Goal: Transaction & Acquisition: Purchase product/service

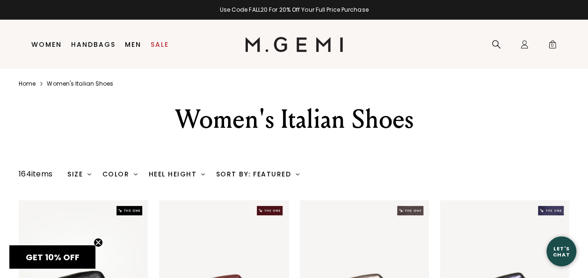
click at [89, 170] on div "Size" at bounding box center [79, 173] width 24 height 7
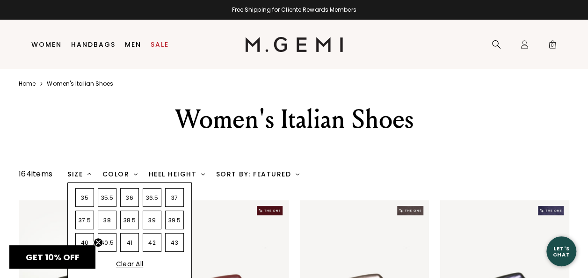
click at [130, 222] on div "38.5" at bounding box center [129, 220] width 19 height 19
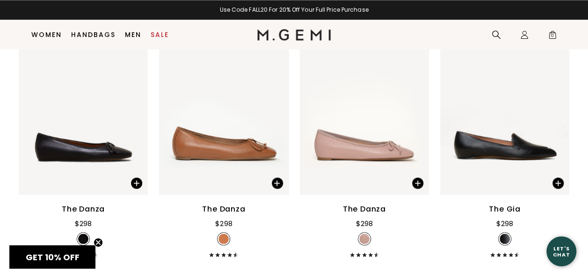
scroll to position [2506, 0]
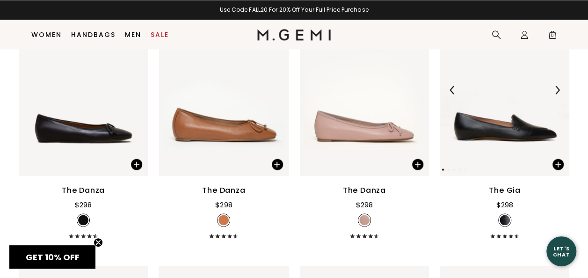
click at [558, 89] on img at bounding box center [557, 90] width 8 height 8
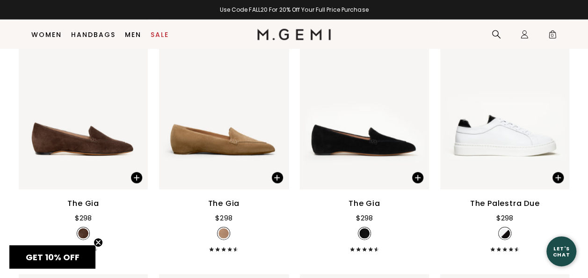
scroll to position [2762, 0]
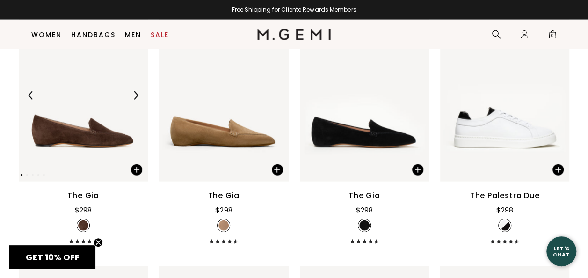
click at [84, 137] on img at bounding box center [83, 95] width 129 height 172
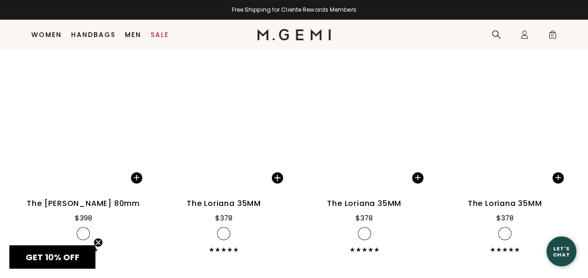
scroll to position [7134, 0]
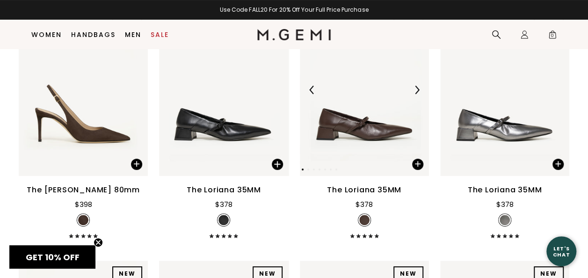
click at [418, 89] on img at bounding box center [417, 90] width 8 height 8
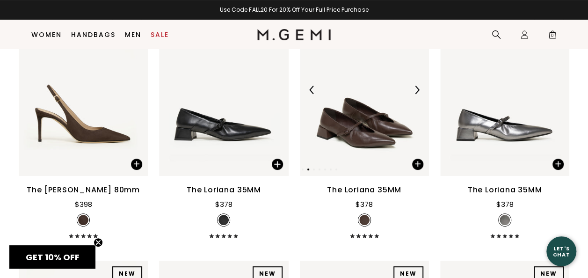
click at [418, 89] on img at bounding box center [417, 90] width 8 height 8
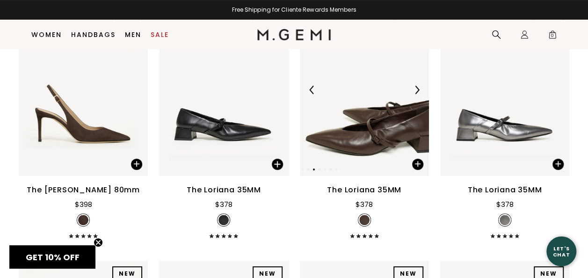
click at [418, 89] on img at bounding box center [417, 90] width 8 height 8
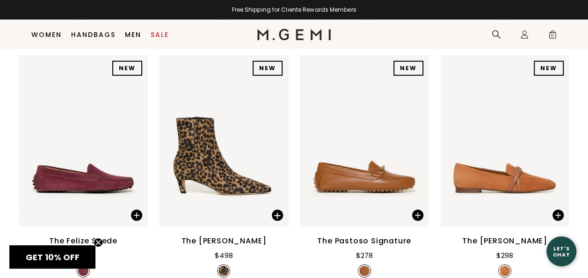
scroll to position [8385, 0]
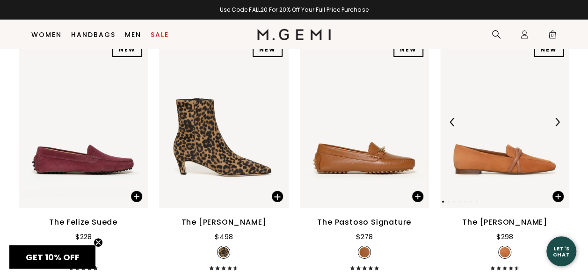
click at [558, 121] on img at bounding box center [557, 122] width 8 height 8
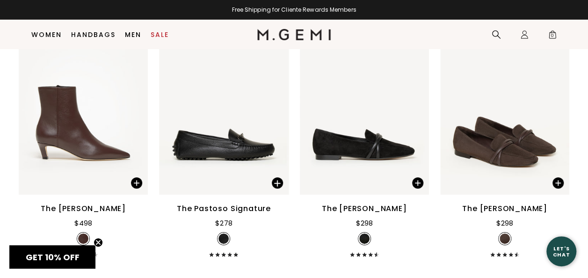
scroll to position [8672, 0]
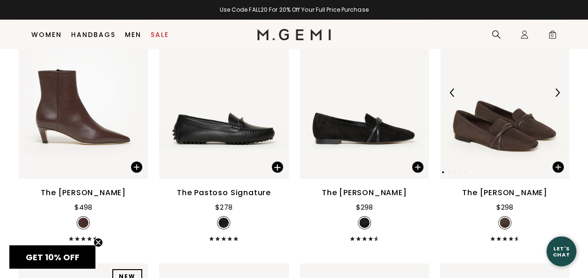
click at [501, 139] on img at bounding box center [504, 93] width 129 height 172
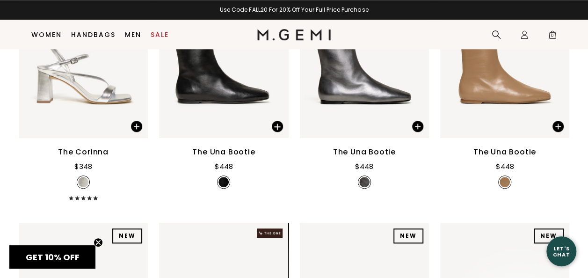
scroll to position [9401, 0]
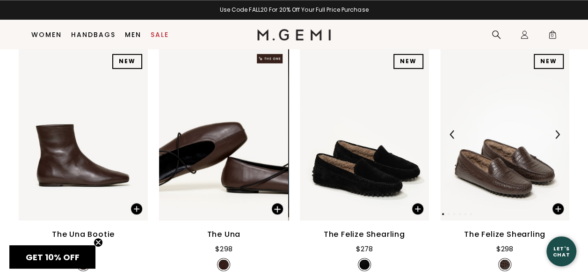
click at [501, 184] on img at bounding box center [504, 134] width 129 height 172
click at [419, 134] on img at bounding box center [417, 134] width 8 height 8
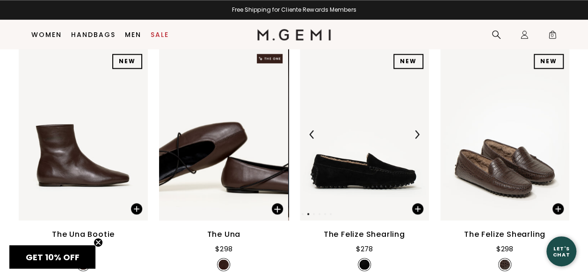
click at [419, 134] on img at bounding box center [417, 134] width 8 height 8
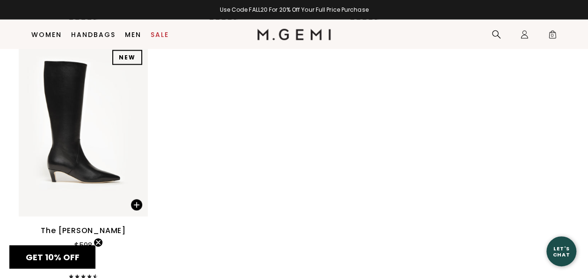
scroll to position [9937, 0]
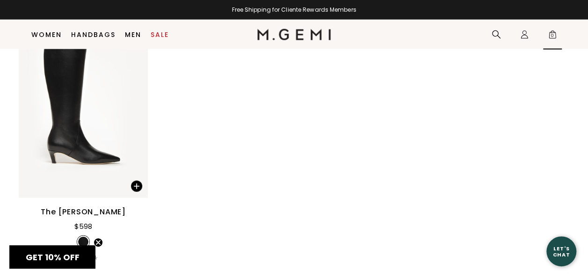
click at [552, 34] on span "0" at bounding box center [552, 36] width 9 height 9
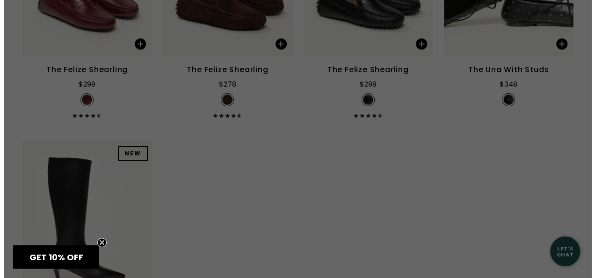
scroll to position [0, 0]
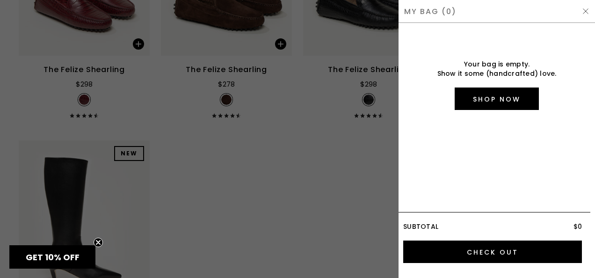
click at [584, 9] on img at bounding box center [585, 10] width 7 height 7
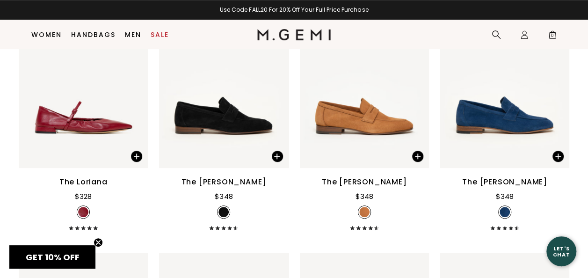
scroll to position [3811, 0]
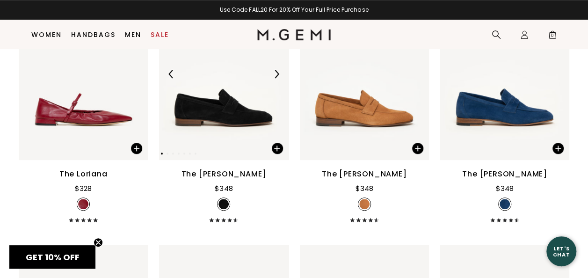
click at [228, 112] on img at bounding box center [223, 74] width 129 height 172
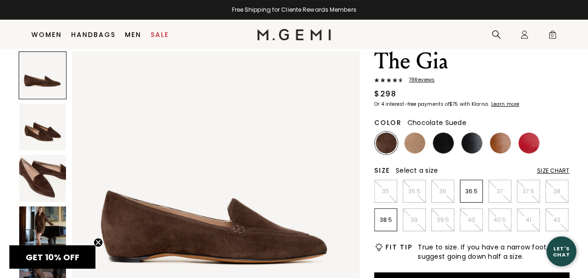
scroll to position [55, 0]
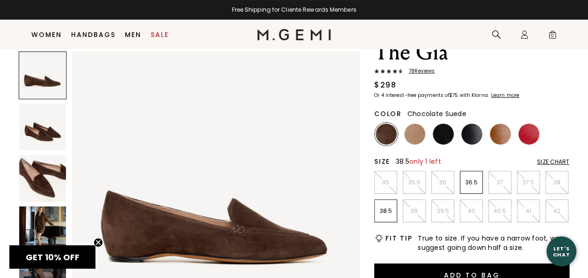
click at [385, 208] on p "38.5" at bounding box center [386, 210] width 22 height 7
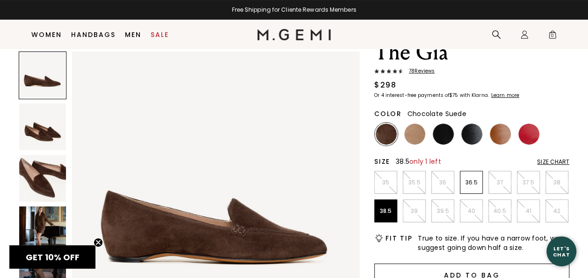
click at [473, 269] on button "Add to Bag" at bounding box center [471, 274] width 195 height 22
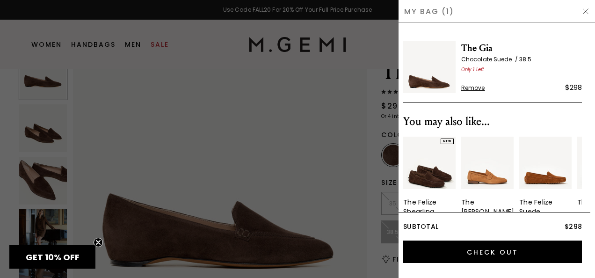
click at [585, 8] on img at bounding box center [585, 10] width 7 height 7
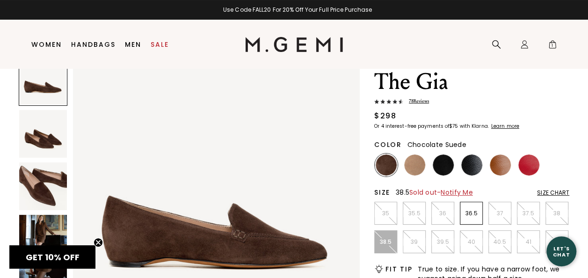
scroll to position [36, 0]
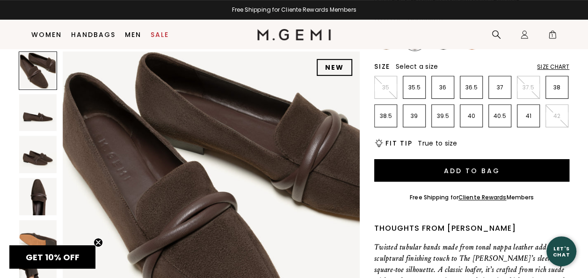
scroll to position [174, 0]
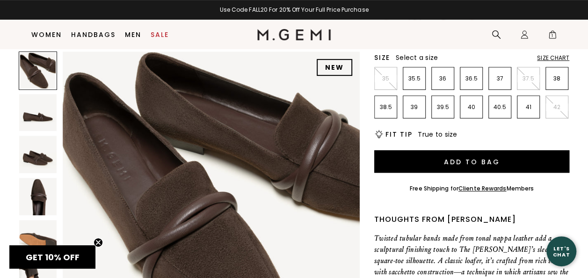
click at [308, 226] on img at bounding box center [211, 199] width 297 height 297
click at [36, 72] on div at bounding box center [38, 70] width 38 height 38
click at [39, 120] on img at bounding box center [37, 112] width 37 height 37
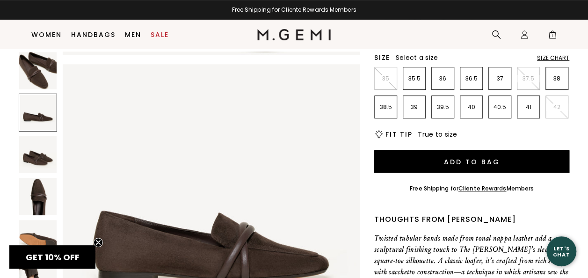
scroll to position [299, 0]
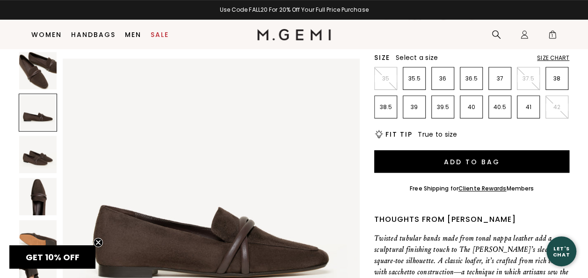
click at [42, 157] on img at bounding box center [37, 154] width 37 height 37
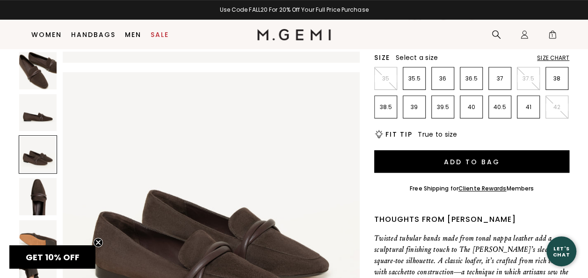
scroll to position [598, 0]
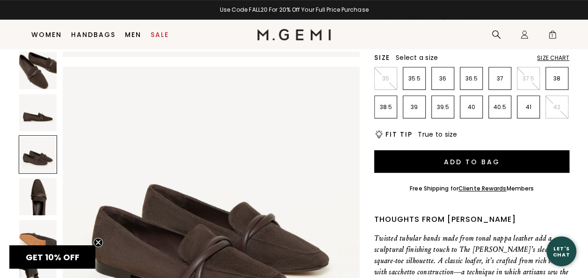
click at [36, 193] on img at bounding box center [37, 196] width 37 height 37
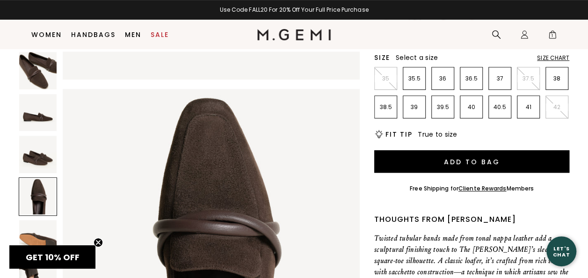
scroll to position [898, 0]
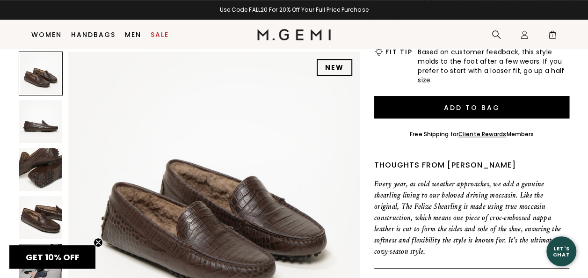
scroll to position [267, 0]
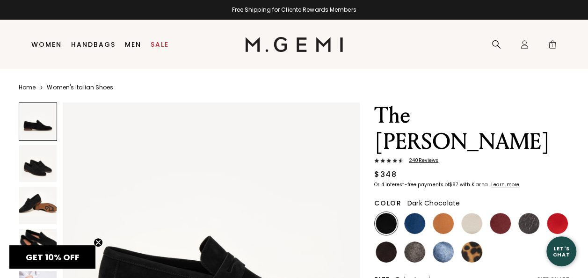
click at [383, 241] on img at bounding box center [386, 251] width 21 height 21
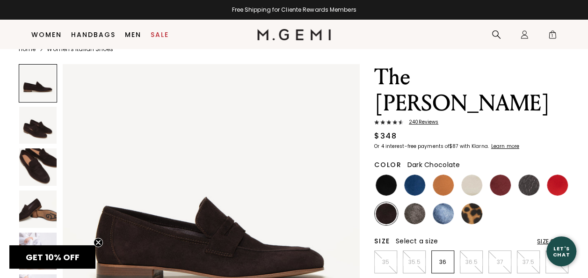
scroll to position [30, 0]
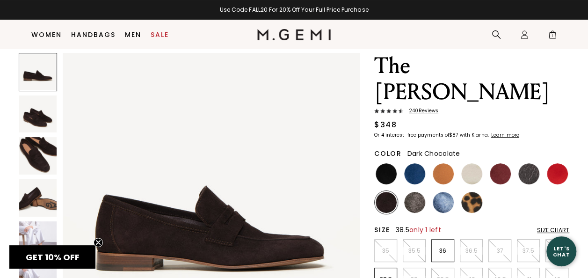
click at [385, 276] on p "38.5" at bounding box center [386, 279] width 22 height 7
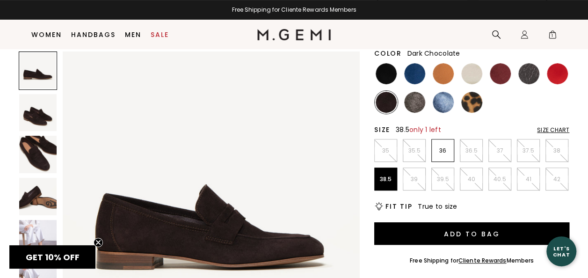
scroll to position [149, 0]
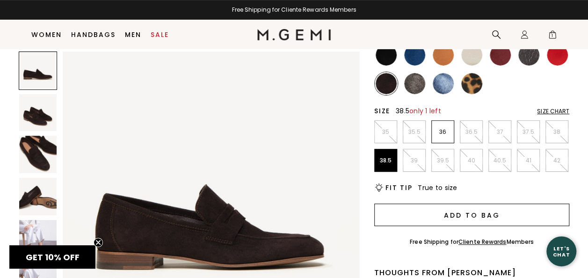
click at [463, 204] on button "Add to Bag" at bounding box center [471, 215] width 195 height 22
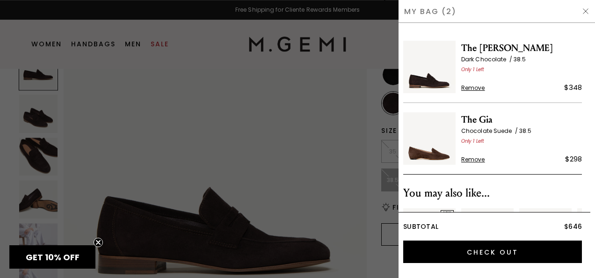
scroll to position [0, 0]
click at [474, 87] on span "Remove" at bounding box center [473, 87] width 24 height 7
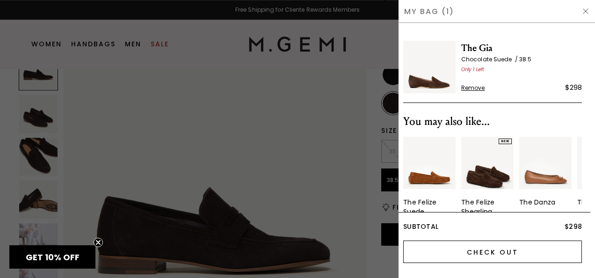
click at [493, 252] on input "Check Out" at bounding box center [492, 251] width 179 height 22
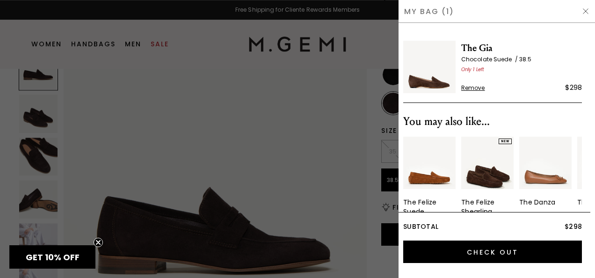
click at [436, 86] on img at bounding box center [429, 67] width 52 height 52
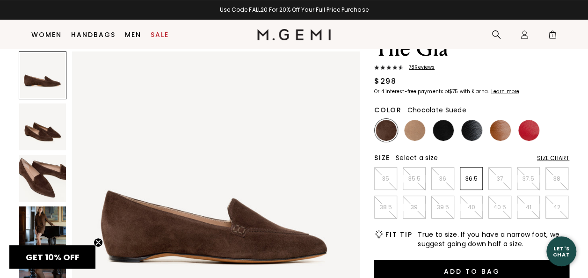
scroll to position [67, 0]
